Goal: Entertainment & Leisure: Consume media (video, audio)

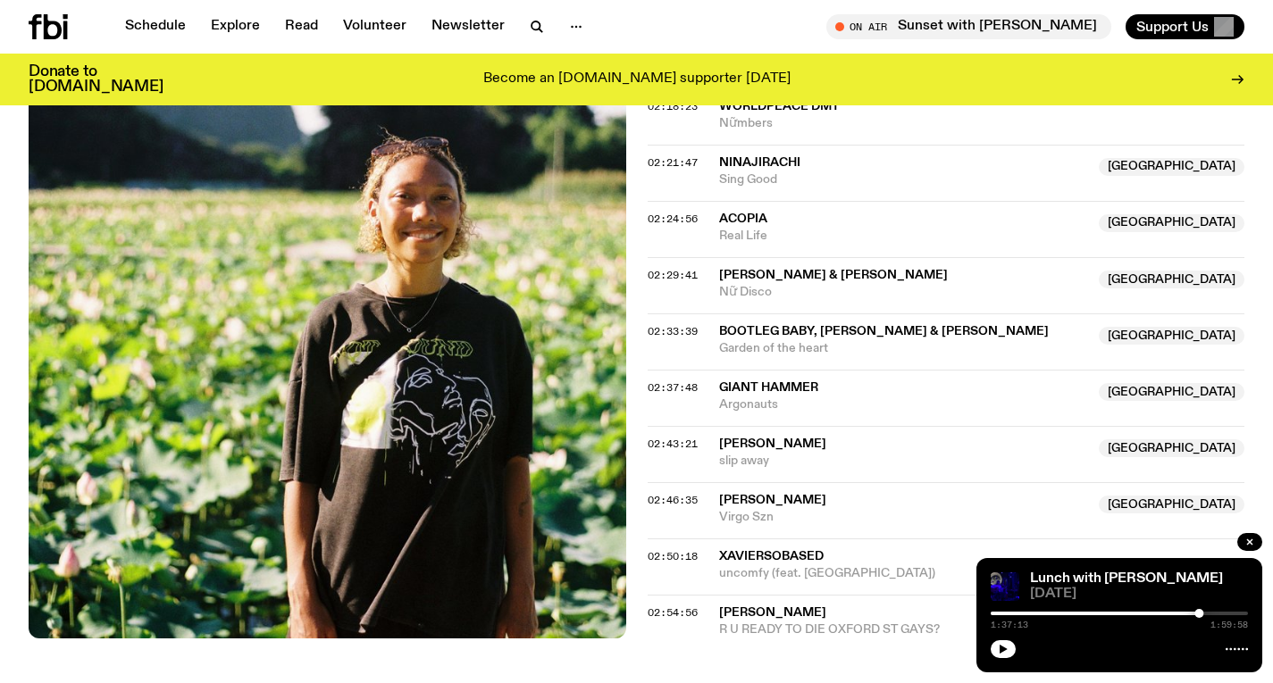
scroll to position [2457, 0]
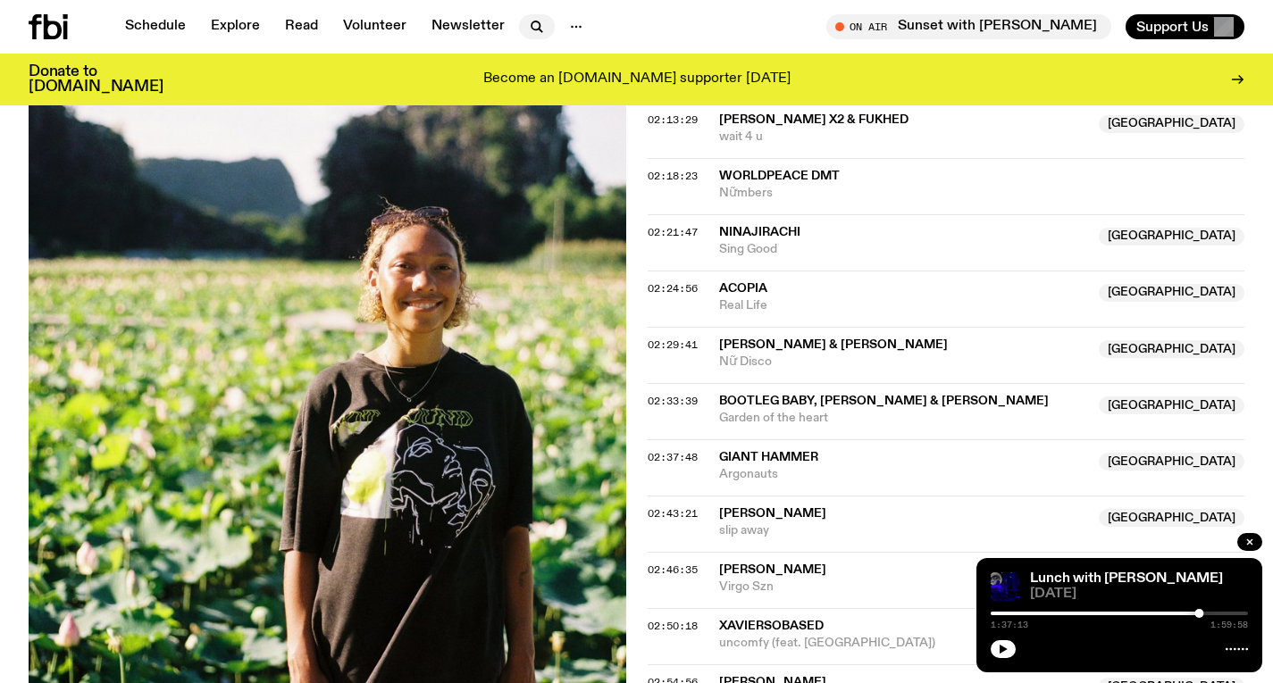
click at [528, 27] on icon "button" at bounding box center [536, 26] width 21 height 21
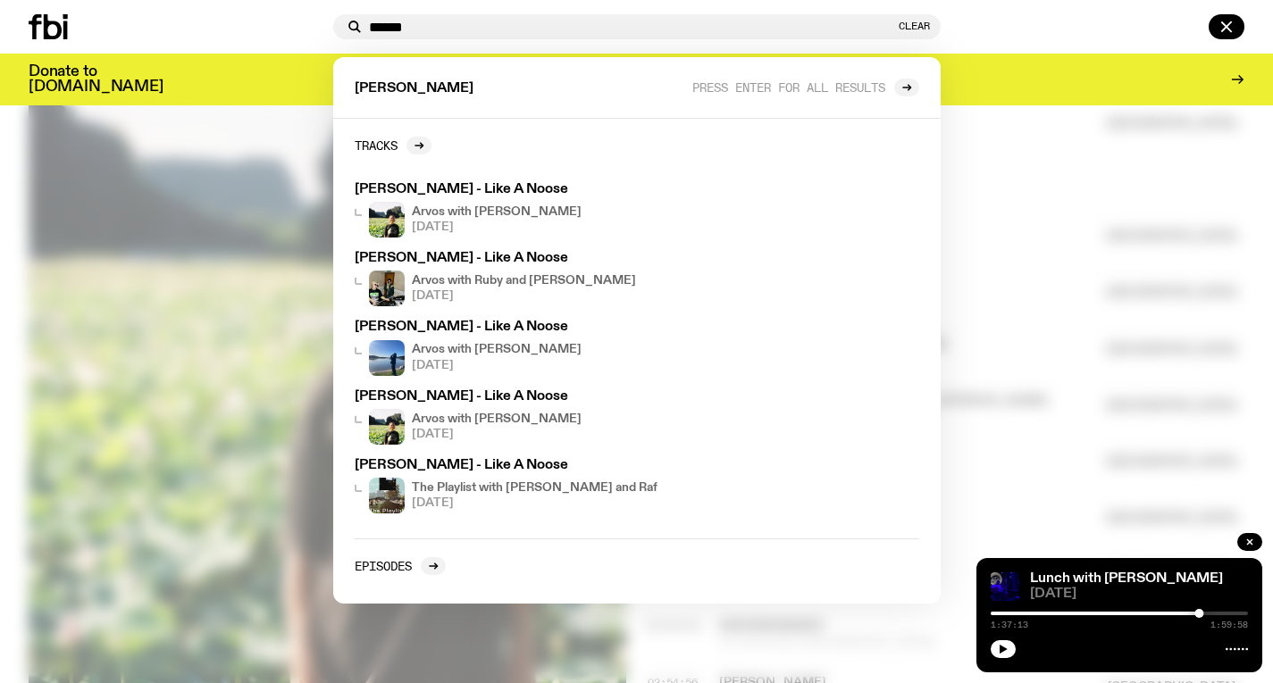
type input "******"
click at [1003, 161] on div at bounding box center [636, 341] width 1273 height 683
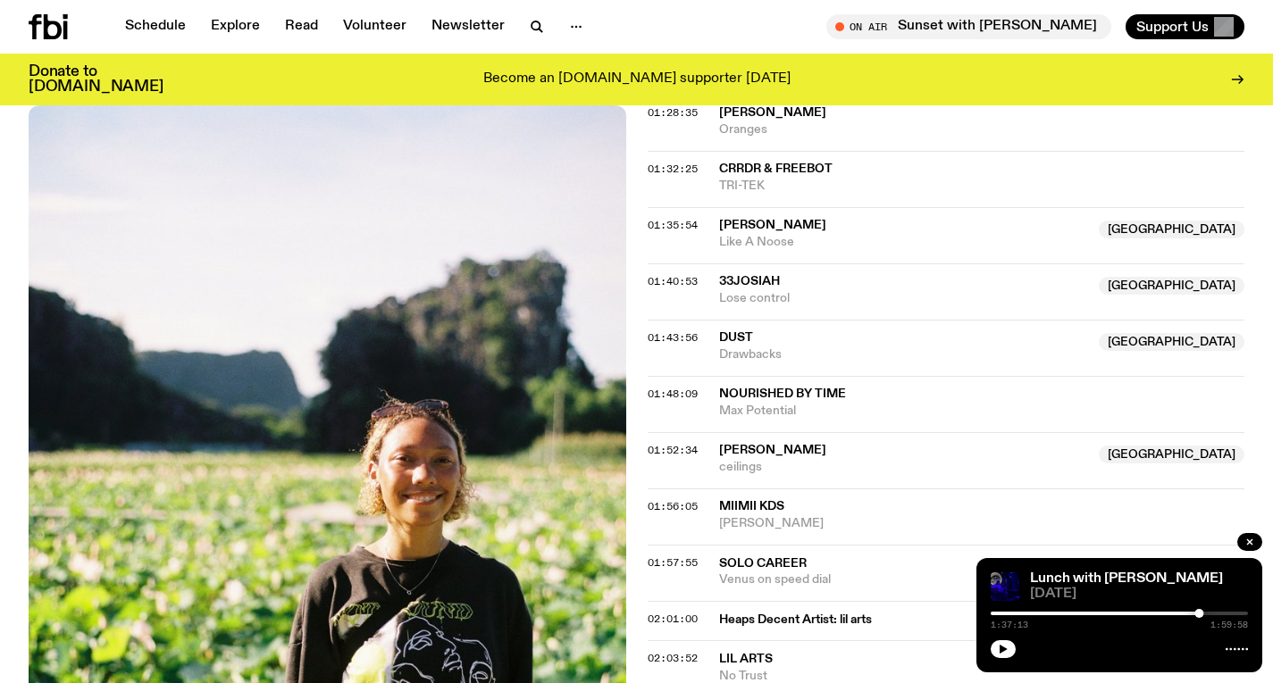
scroll to position [1746, 0]
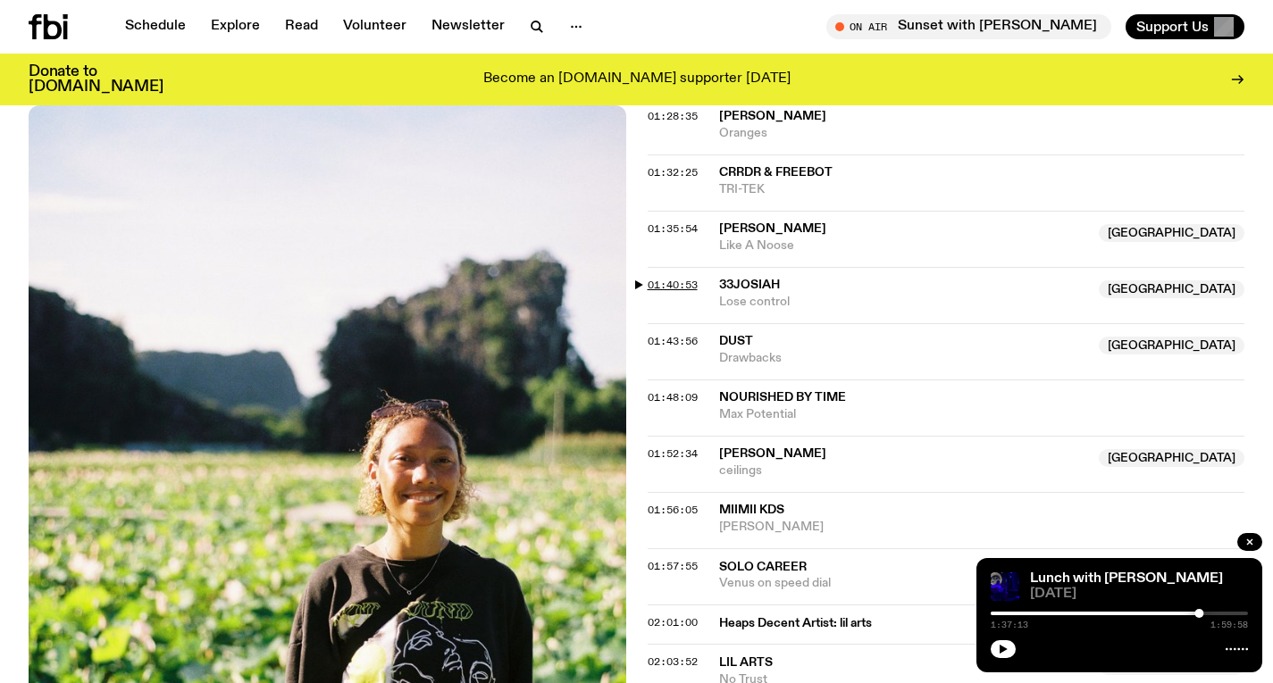
click at [677, 278] on span "01:40:53" at bounding box center [673, 285] width 50 height 14
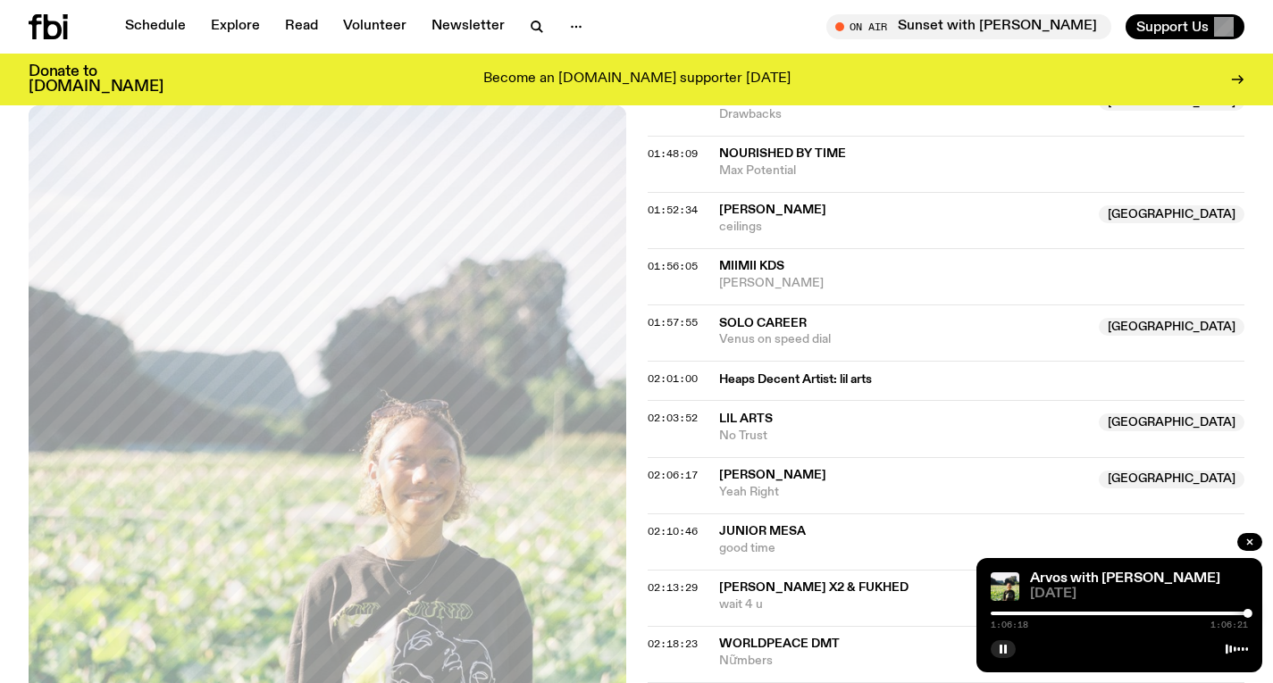
scroll to position [2217, 0]
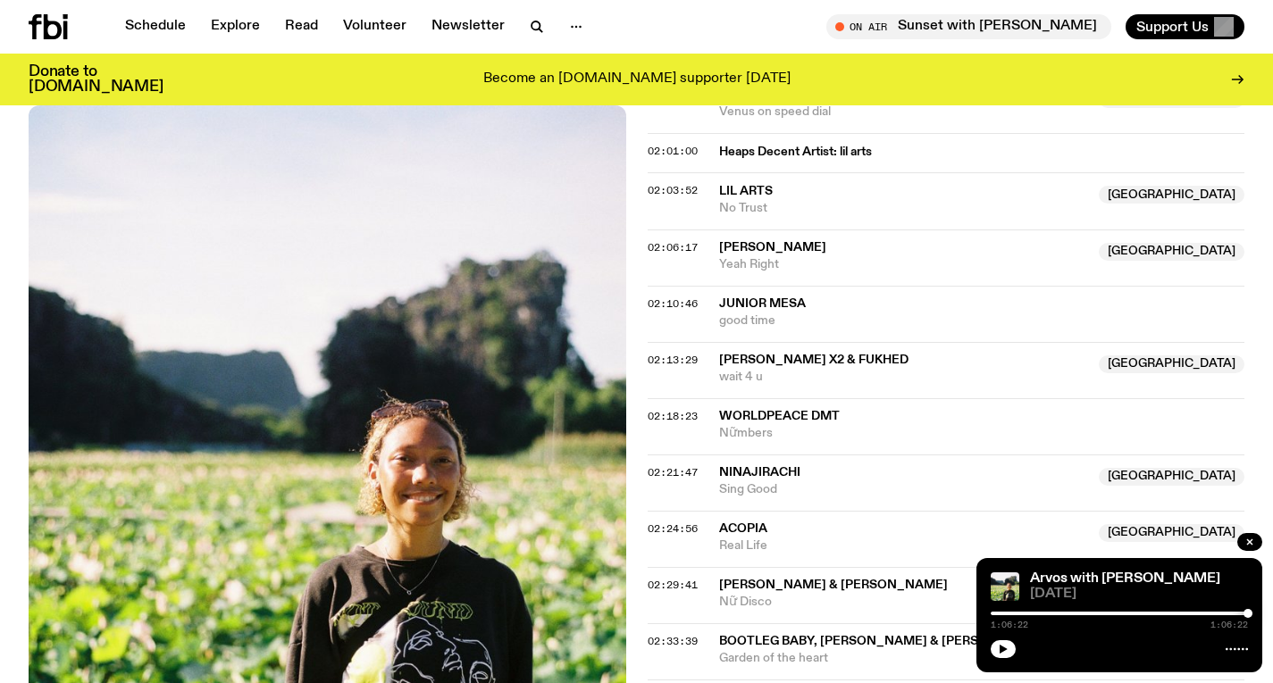
click at [1072, 617] on div "1:06:22 1:06:22" at bounding box center [1119, 618] width 257 height 21
click at [1072, 612] on div at bounding box center [1119, 614] width 257 height 4
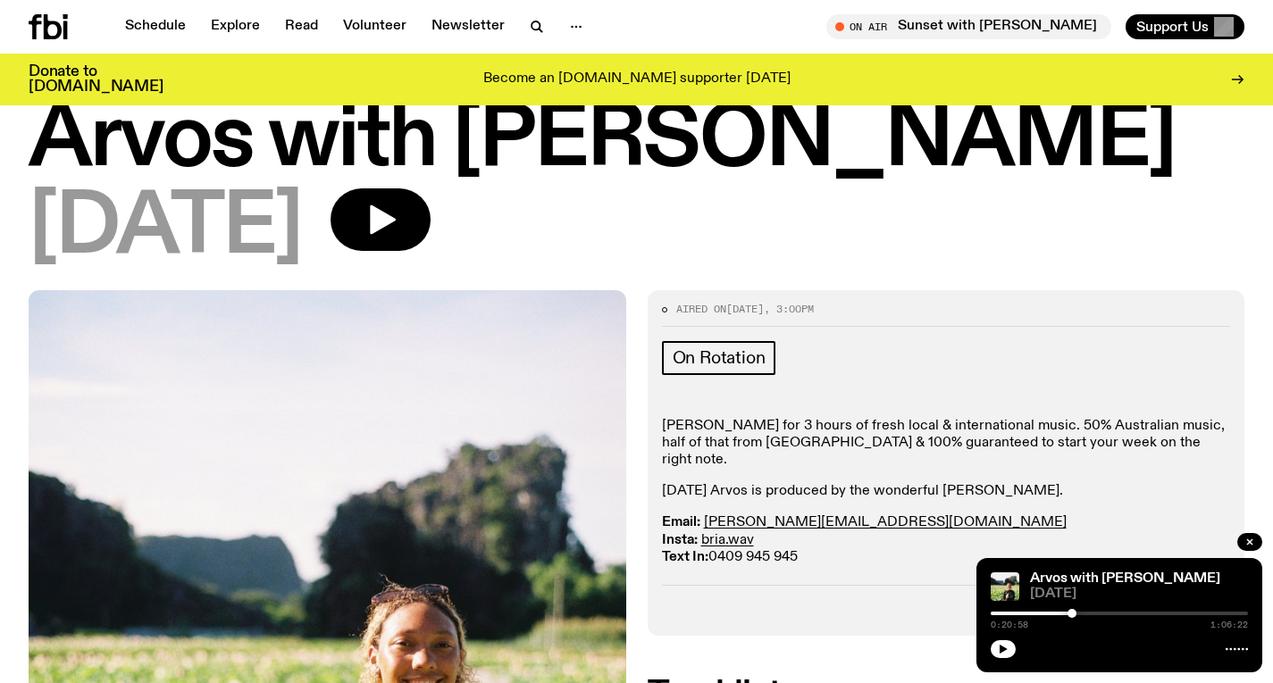
scroll to position [1, 0]
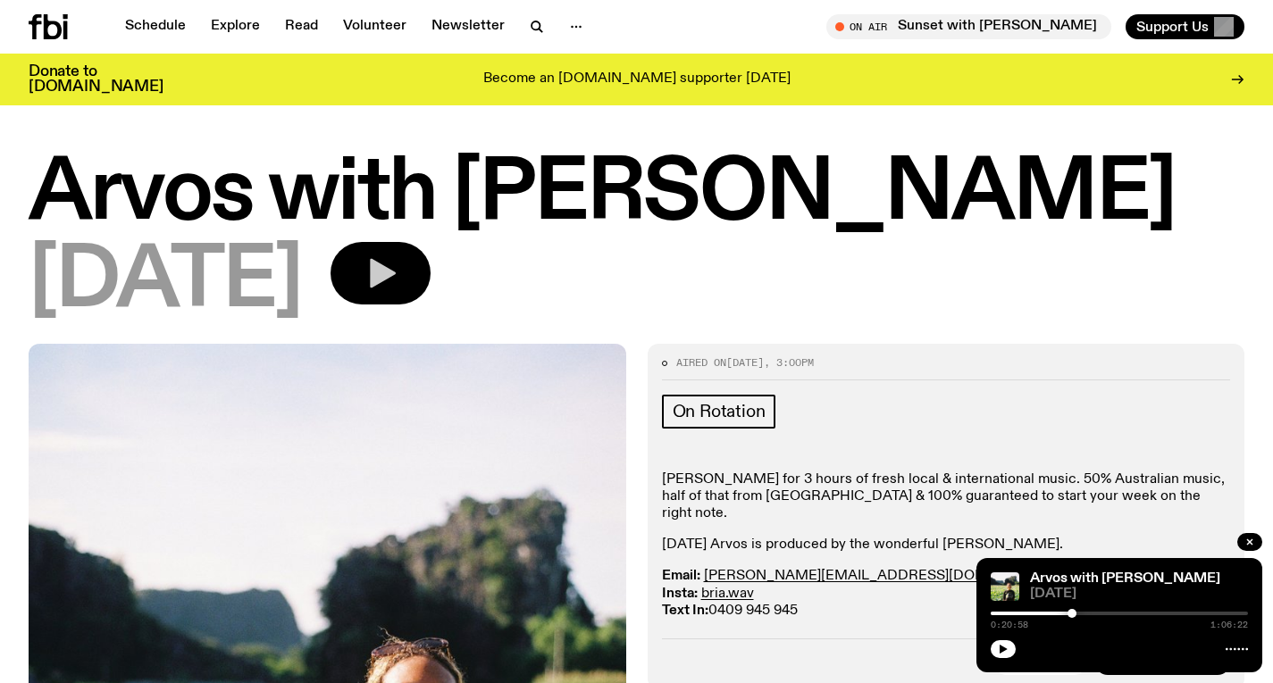
click at [431, 259] on button "button" at bounding box center [381, 273] width 100 height 63
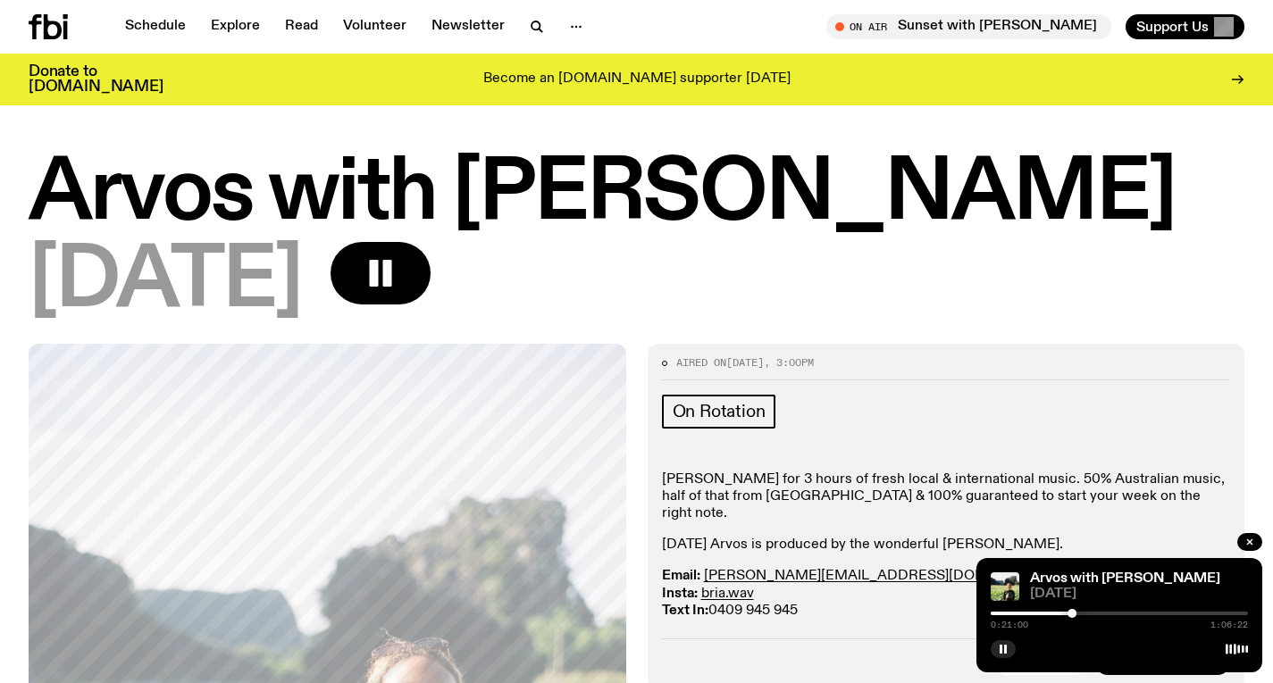
click at [1036, 613] on div at bounding box center [943, 614] width 257 height 4
click at [1144, 608] on div "0:11:46 1:06:22" at bounding box center [1119, 618] width 257 height 21
click at [1144, 611] on div "0:11:46 1:06:22" at bounding box center [1119, 618] width 257 height 21
click at [1143, 619] on div "0:11:47 1:06:22" at bounding box center [1119, 618] width 257 height 21
click at [1145, 615] on div at bounding box center [1119, 614] width 257 height 4
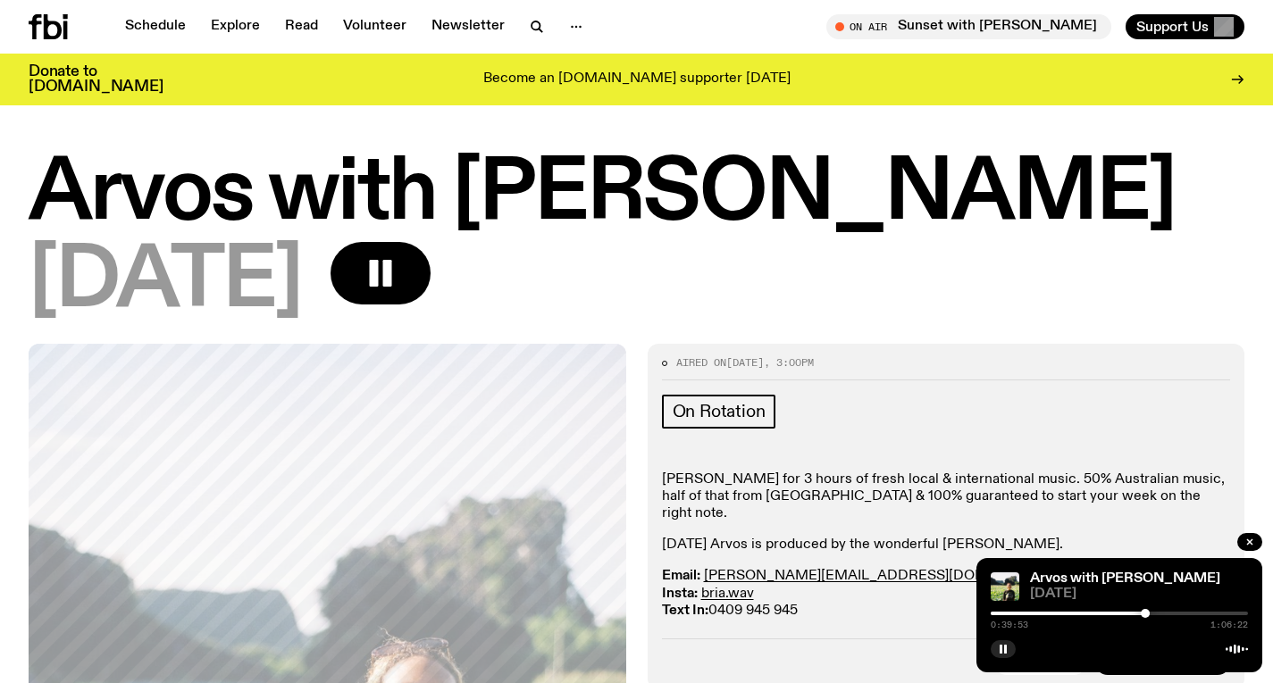
click at [1169, 615] on div at bounding box center [1119, 614] width 257 height 4
click at [1229, 613] on div at bounding box center [1119, 614] width 257 height 4
click at [1239, 615] on div at bounding box center [1119, 614] width 257 height 4
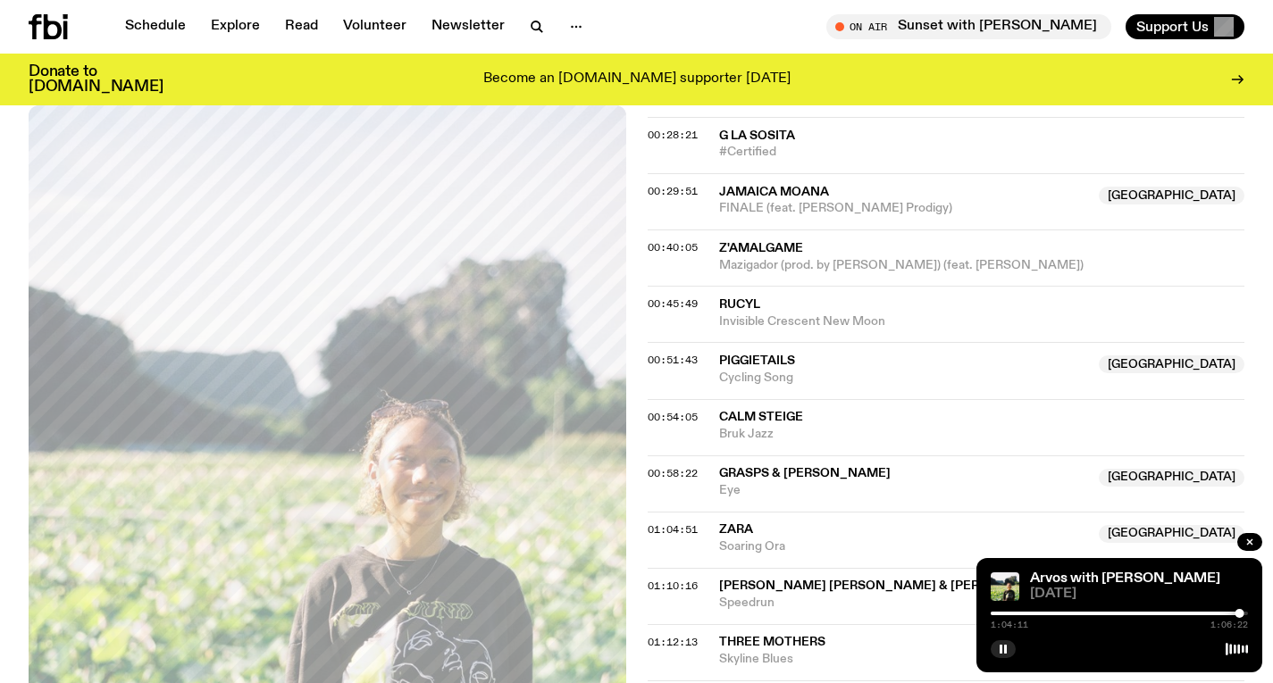
scroll to position [992, 0]
